Goal: Find contact information: Find contact information

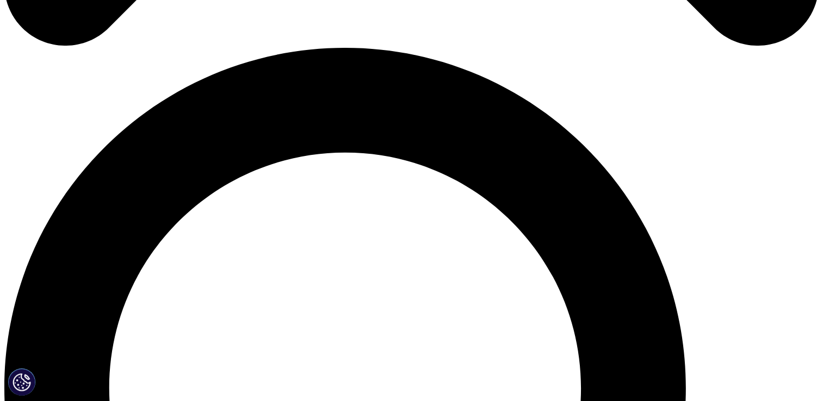
scroll to position [667, 0]
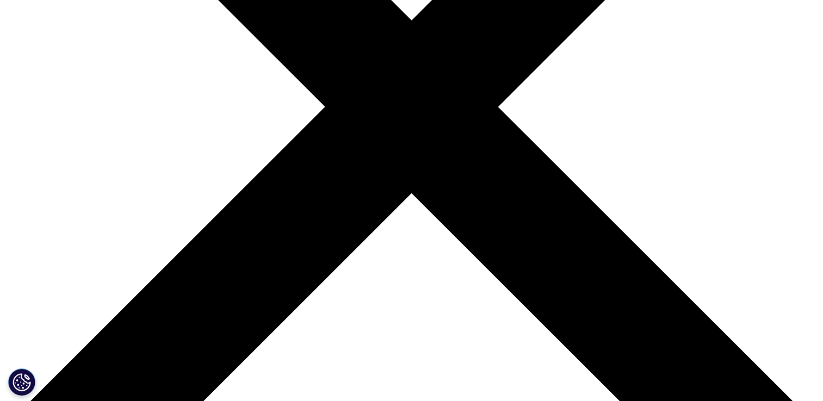
scroll to position [0, 0]
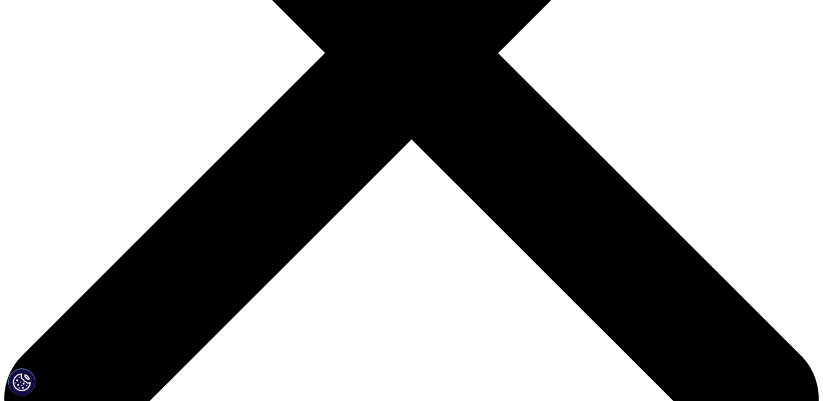
scroll to position [383, 0]
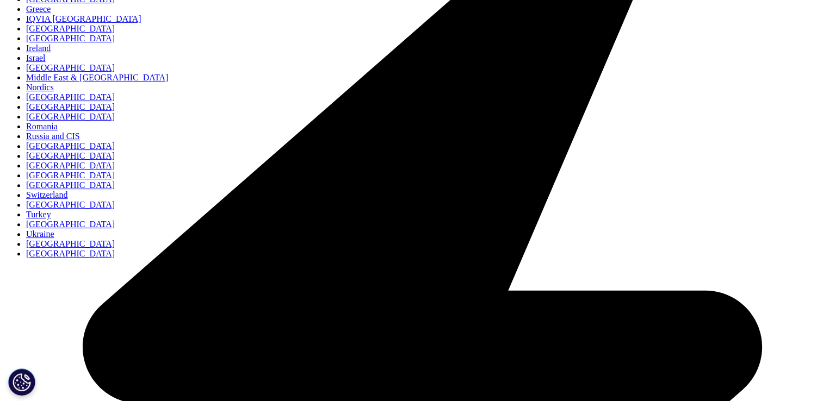
scroll to position [641, 0]
click at [115, 170] on link "[GEOGRAPHIC_DATA]" at bounding box center [70, 165] width 89 height 9
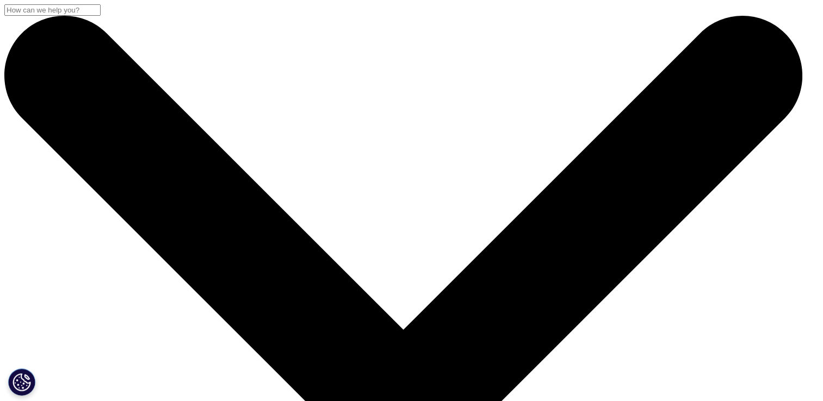
drag, startPoint x: 557, startPoint y: 82, endPoint x: 612, endPoint y: 345, distance: 268.8
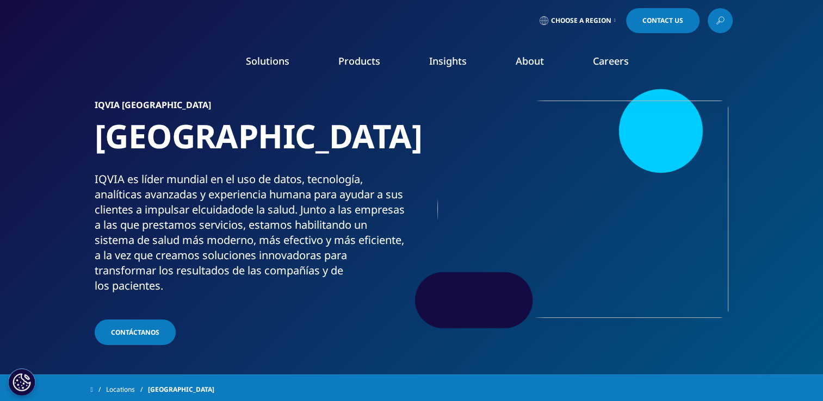
click at [820, 320] on section "IQVIA España España IQVIA es líder mundial en el uso de datos, tecnología, anal…" at bounding box center [411, 187] width 823 height 375
click at [822, 323] on section "IQVIA España España IQVIA es líder mundial en el uso de datos, tecnología, anal…" at bounding box center [411, 187] width 823 height 375
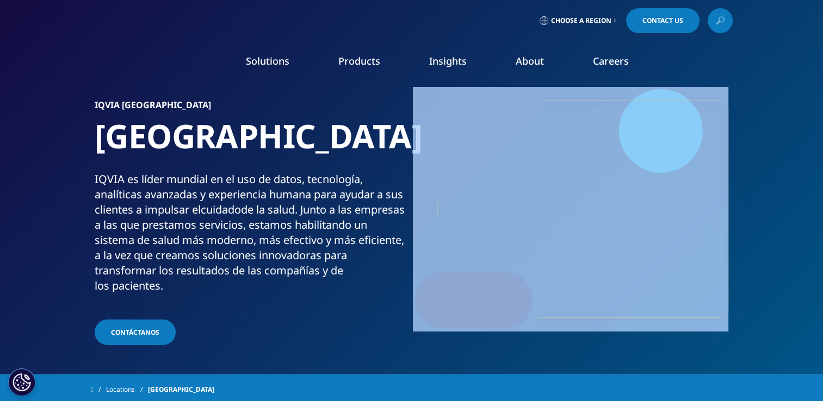
click at [822, 323] on section "IQVIA España España IQVIA es líder mundial en el uso de datos, tecnología, anal…" at bounding box center [411, 187] width 823 height 375
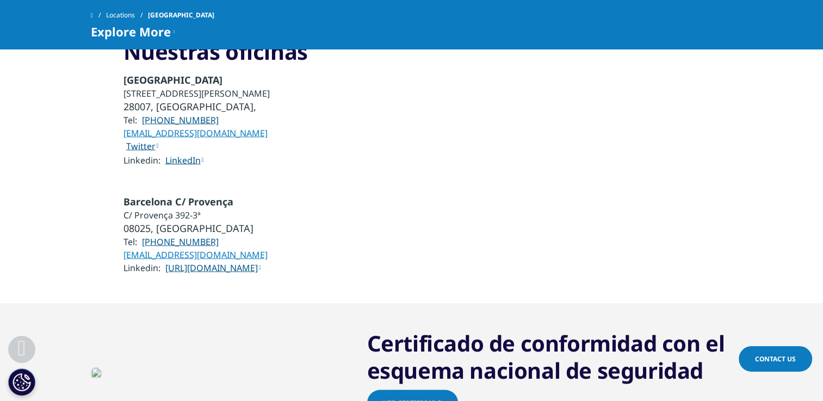
scroll to position [2112, 0]
